Goal: Information Seeking & Learning: Learn about a topic

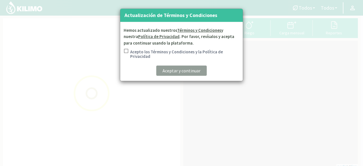
click at [125, 51] on input "Acepto los Términos y Condiciones y la Política de Privacidad" at bounding box center [126, 55] width 6 height 12
checkbox input "true"
click at [193, 71] on p "Aceptar y continuar" at bounding box center [182, 70] width 38 height 7
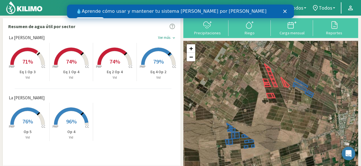
click at [284, 11] on icon "Cerrar" at bounding box center [284, 11] width 3 height 3
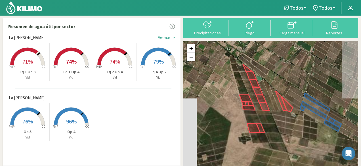
click at [336, 34] on div "Reportes" at bounding box center [334, 33] width 39 height 4
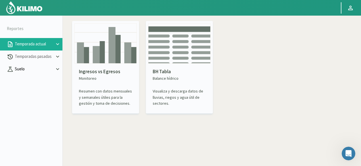
click at [27, 70] on p "Suelo" at bounding box center [34, 69] width 41 height 7
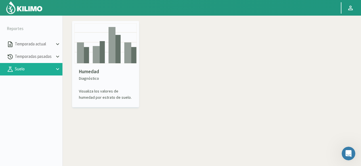
click at [96, 56] on img at bounding box center [105, 43] width 62 height 40
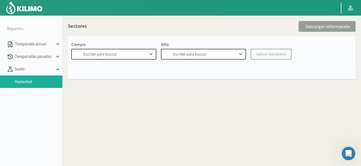
type input "La [PERSON_NAME]"
type input "2025"
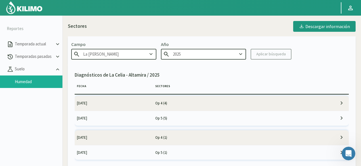
click at [343, 104] on icon at bounding box center [341, 103] width 7 height 7
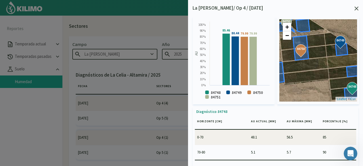
click at [356, 8] on icon at bounding box center [357, 9] width 4 height 4
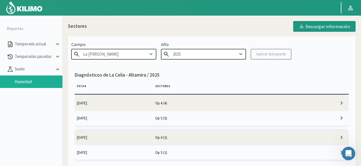
click at [148, 101] on td "[DATE]" at bounding box center [114, 103] width 78 height 15
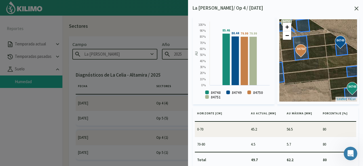
scroll to position [233, 0]
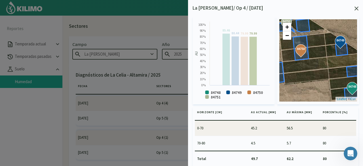
click at [253, 70] on rect at bounding box center [253, 61] width 7 height 49
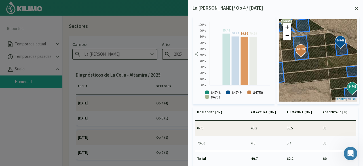
click at [242, 66] on rect at bounding box center [244, 61] width 7 height 49
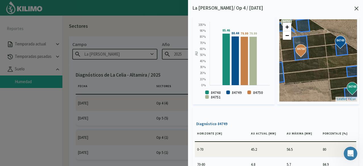
scroll to position [0, 0]
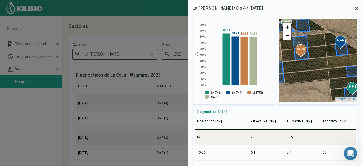
click at [289, 40] on div "+ −" at bounding box center [287, 31] width 10 height 18
click at [288, 37] on link "−" at bounding box center [287, 35] width 9 height 9
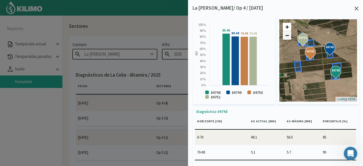
click at [288, 37] on link "−" at bounding box center [287, 35] width 9 height 9
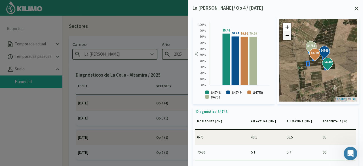
click at [288, 37] on link "−" at bounding box center [287, 35] width 9 height 9
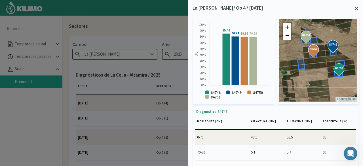
drag, startPoint x: 326, startPoint y: 70, endPoint x: 317, endPoint y: 75, distance: 10.8
click at [317, 75] on div "84748 84749 84750 84751 84748 84749 84750 84751 + − Leaflet | © Esri" at bounding box center [318, 60] width 78 height 82
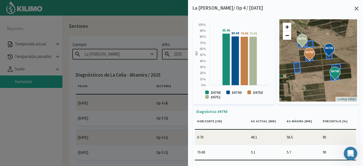
click at [141, 55] on div at bounding box center [181, 83] width 363 height 166
click at [355, 7] on icon at bounding box center [357, 9] width 4 height 4
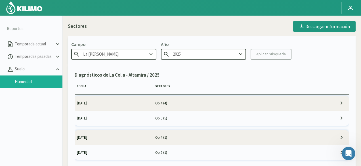
click at [153, 55] on icon at bounding box center [151, 54] width 6 height 6
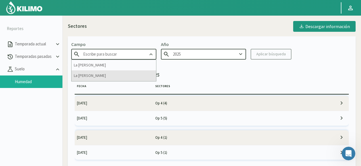
click at [110, 75] on div "La [PERSON_NAME]" at bounding box center [113, 75] width 85 height 10
type input "La [PERSON_NAME]"
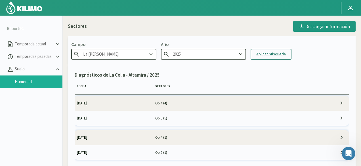
click at [264, 53] on div "Aplicar búsqueda" at bounding box center [271, 54] width 30 height 6
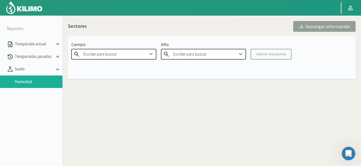
type input "La [PERSON_NAME]"
type input "2025"
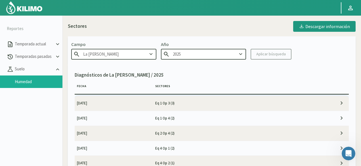
click at [171, 101] on td "Eq 1 Op 3 (3)" at bounding box center [231, 103] width 157 height 15
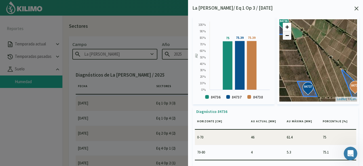
click at [289, 38] on link "−" at bounding box center [287, 35] width 9 height 9
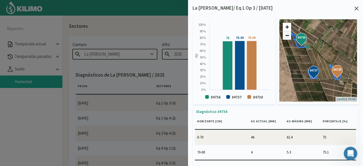
click at [289, 38] on link "−" at bounding box center [287, 35] width 9 height 9
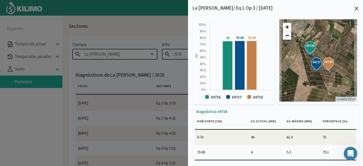
click at [289, 38] on link "−" at bounding box center [287, 35] width 9 height 9
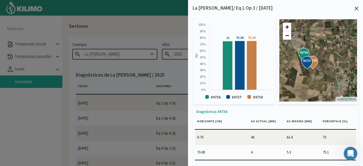
drag, startPoint x: 324, startPoint y: 70, endPoint x: 311, endPoint y: 73, distance: 13.4
click at [311, 73] on div "84736 84737 84738 84736 84737 84738 + − Leaflet | © Esri" at bounding box center [318, 60] width 78 height 82
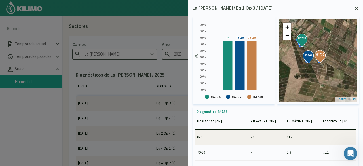
drag, startPoint x: 324, startPoint y: 49, endPoint x: 331, endPoint y: 49, distance: 6.8
click at [331, 49] on div "84736 84737 84738 84736 84737 84738 + − Leaflet | © Esri" at bounding box center [318, 60] width 78 height 82
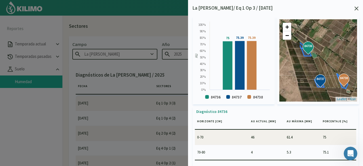
drag, startPoint x: 317, startPoint y: 47, endPoint x: 346, endPoint y: 56, distance: 30.3
click at [346, 56] on div "84736 84737 84738 84736 84737 84738 + − Leaflet | © Esri" at bounding box center [318, 60] width 78 height 82
click at [357, 10] on icon at bounding box center [357, 9] width 4 height 4
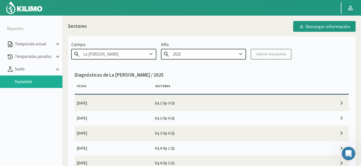
click at [103, 118] on td "[DATE]" at bounding box center [114, 118] width 78 height 15
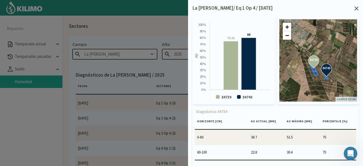
click at [357, 10] on svg-icon at bounding box center [357, 9] width 4 height 5
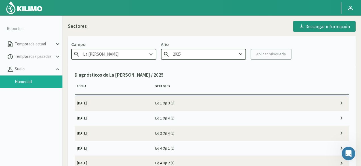
click at [131, 131] on td "[DATE]" at bounding box center [114, 133] width 78 height 15
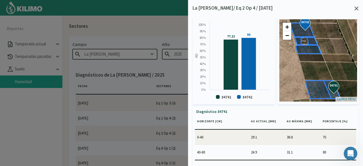
click at [289, 40] on div "84741 84742 84741 84742 + − Leaflet | © [PERSON_NAME]" at bounding box center [318, 60] width 78 height 82
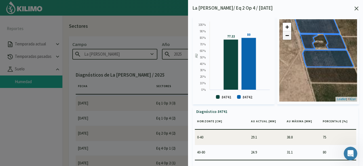
click at [288, 38] on link "−" at bounding box center [287, 35] width 9 height 9
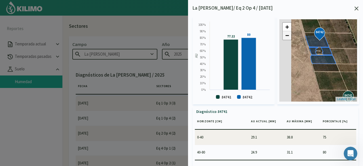
click at [288, 38] on link "−" at bounding box center [287, 35] width 9 height 9
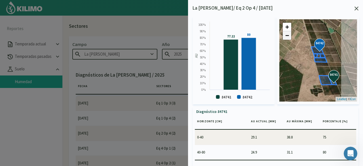
click at [288, 38] on link "−" at bounding box center [287, 35] width 9 height 9
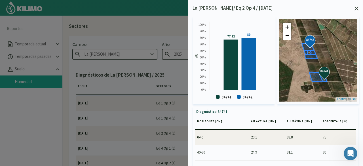
drag, startPoint x: 326, startPoint y: 64, endPoint x: 330, endPoint y: 62, distance: 4.2
click at [330, 62] on div "84741 84742 84741 84742 + − Leaflet | © [PERSON_NAME]" at bounding box center [318, 60] width 78 height 82
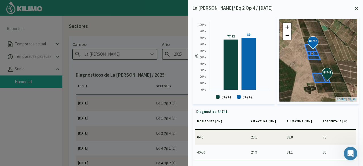
drag, startPoint x: 320, startPoint y: 64, endPoint x: 331, endPoint y: 65, distance: 10.8
click at [331, 65] on div "84741 84742 84741 84742 + − Leaflet | © [PERSON_NAME]" at bounding box center [318, 60] width 78 height 82
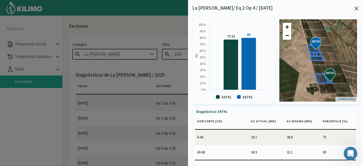
click at [357, 10] on icon at bounding box center [357, 9] width 4 height 4
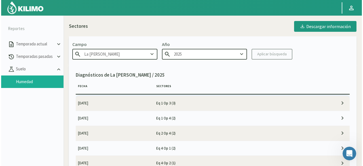
scroll to position [28, 0]
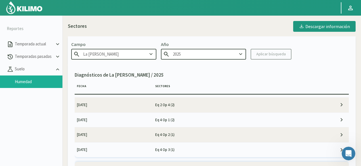
click at [167, 121] on td "Eq 4 Op 1 (2)" at bounding box center [231, 119] width 157 height 15
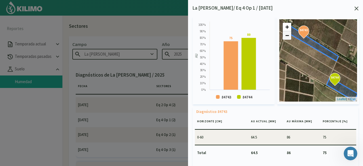
click at [289, 36] on link "−" at bounding box center [287, 35] width 9 height 9
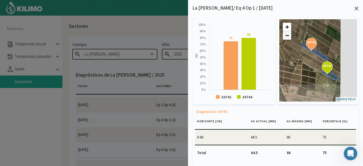
click at [289, 36] on link "−" at bounding box center [287, 35] width 9 height 9
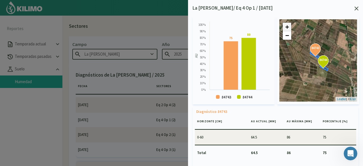
click at [287, 27] on link "+" at bounding box center [287, 27] width 9 height 9
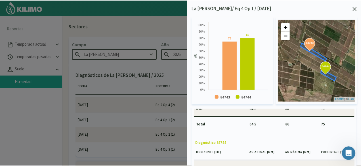
scroll to position [54, 0]
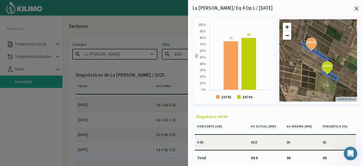
click at [357, 8] on icon at bounding box center [357, 9] width 4 height 4
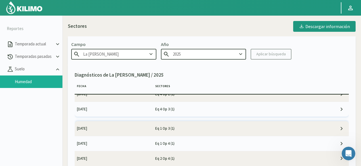
scroll to position [57, 0]
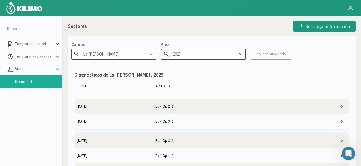
click at [162, 119] on td "Eq 4 Op 3 (1)" at bounding box center [231, 121] width 157 height 15
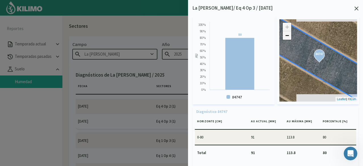
click at [285, 35] on link "−" at bounding box center [287, 35] width 9 height 9
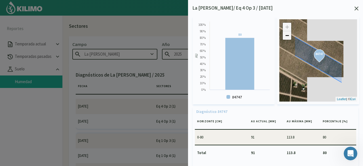
click at [285, 35] on link "−" at bounding box center [287, 35] width 9 height 9
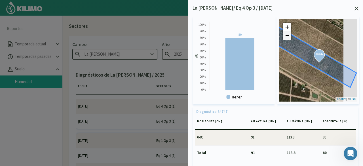
click at [285, 35] on link "−" at bounding box center [287, 35] width 9 height 9
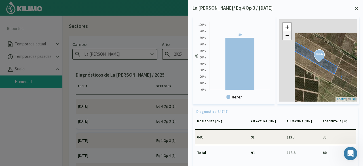
click at [285, 35] on link "−" at bounding box center [287, 35] width 9 height 9
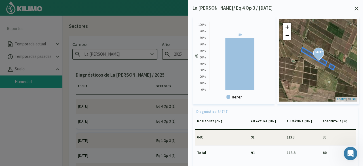
drag, startPoint x: 331, startPoint y: 72, endPoint x: 323, endPoint y: 71, distance: 7.7
click at [323, 71] on div "84747 84747 + − Leaflet | © Esri" at bounding box center [318, 60] width 78 height 82
drag, startPoint x: 313, startPoint y: 30, endPoint x: 314, endPoint y: 37, distance: 7.8
click at [314, 37] on div "84747 84747 + − Leaflet | © Esri" at bounding box center [318, 60] width 78 height 82
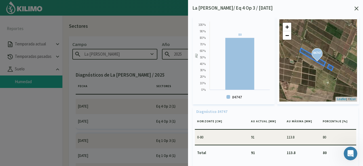
click at [356, 9] on icon at bounding box center [357, 9] width 4 height 4
